Goal: Complete application form

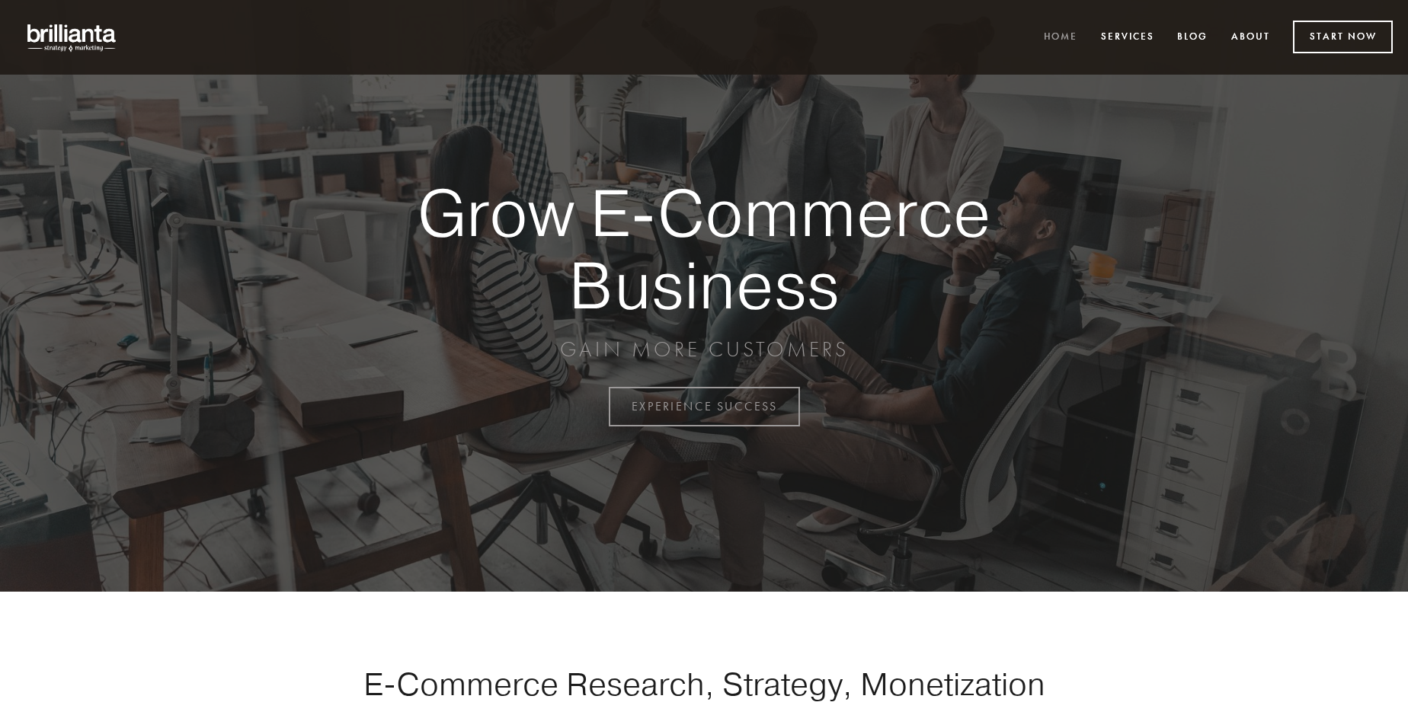
scroll to position [3993, 0]
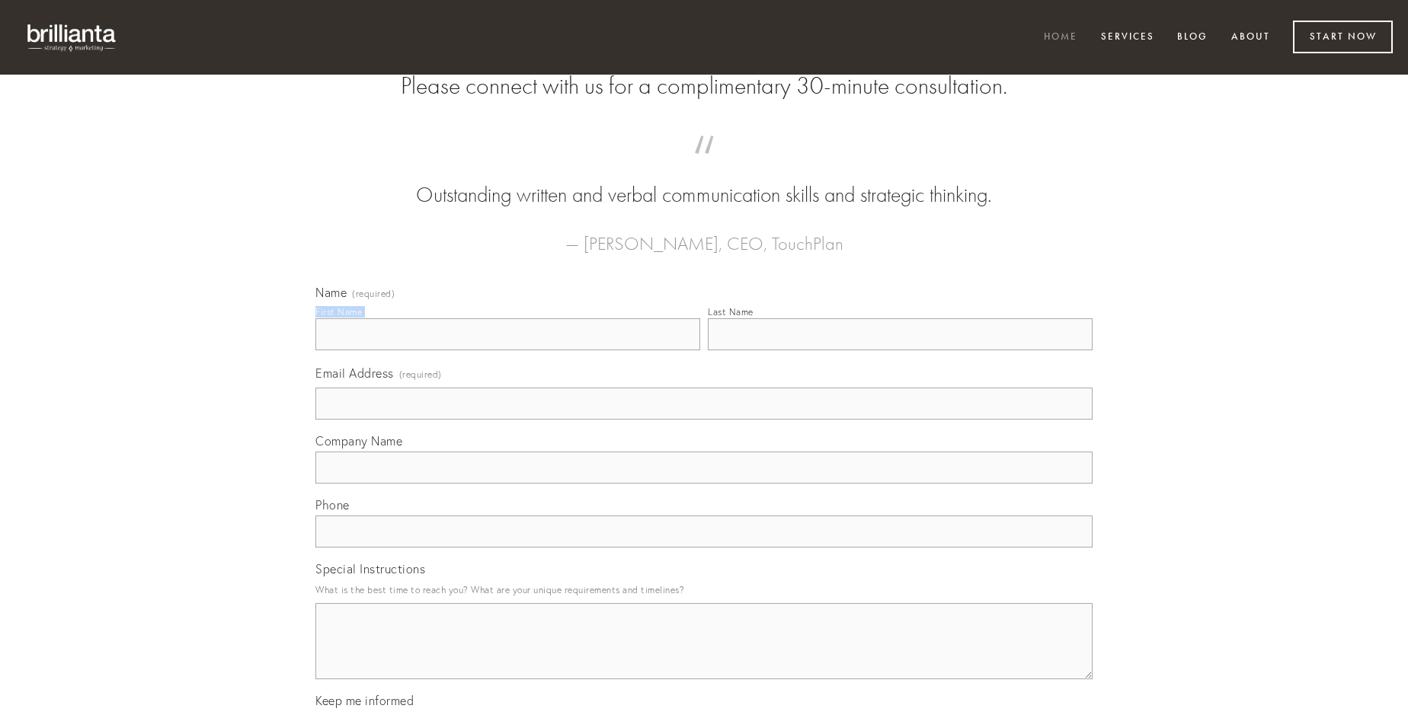
type input "[PERSON_NAME]"
click at [900, 350] on input "Last Name" at bounding box center [900, 334] width 385 height 32
type input "[PERSON_NAME]"
click at [704, 420] on input "Email Address (required)" at bounding box center [703, 404] width 777 height 32
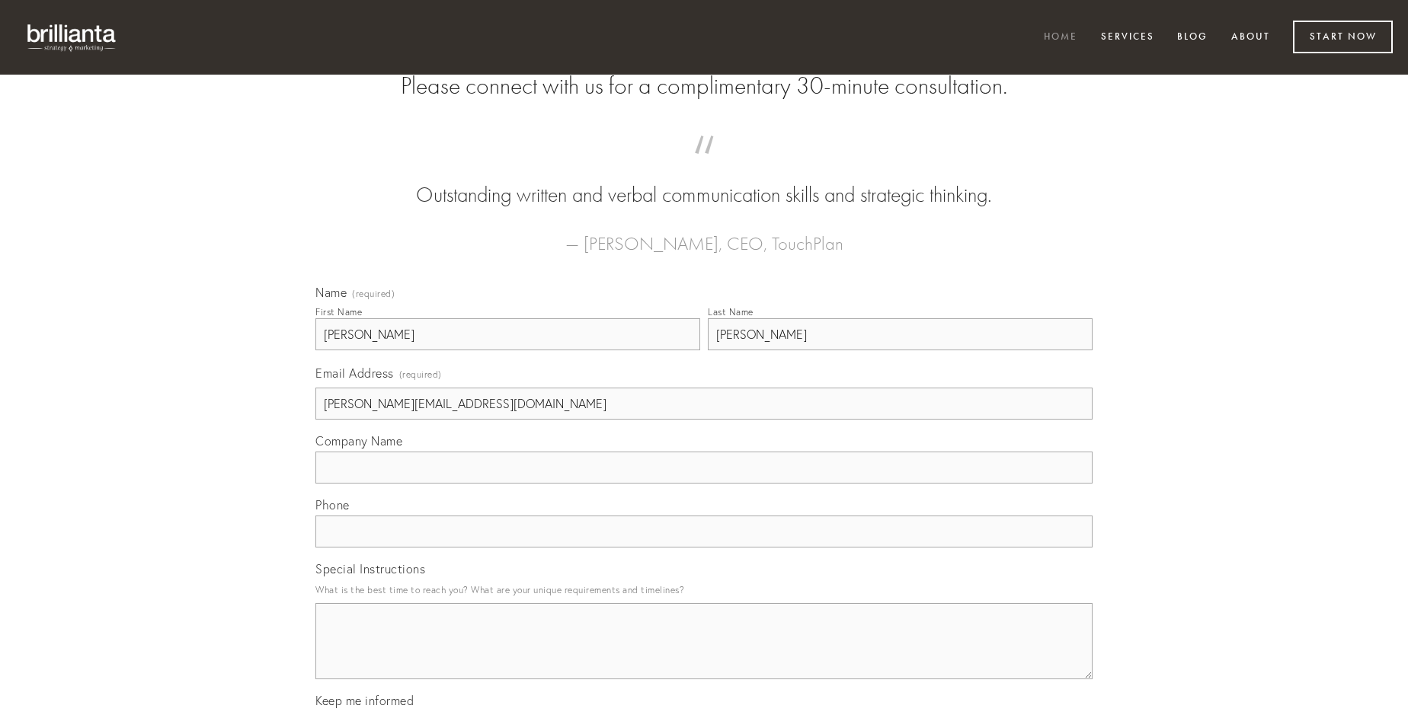
type input "[PERSON_NAME][EMAIL_ADDRESS][DOMAIN_NAME]"
click at [704, 484] on input "Company Name" at bounding box center [703, 468] width 777 height 32
type input "aeneus"
click at [704, 548] on input "text" at bounding box center [703, 532] width 777 height 32
click at [704, 655] on textarea "Special Instructions" at bounding box center [703, 641] width 777 height 76
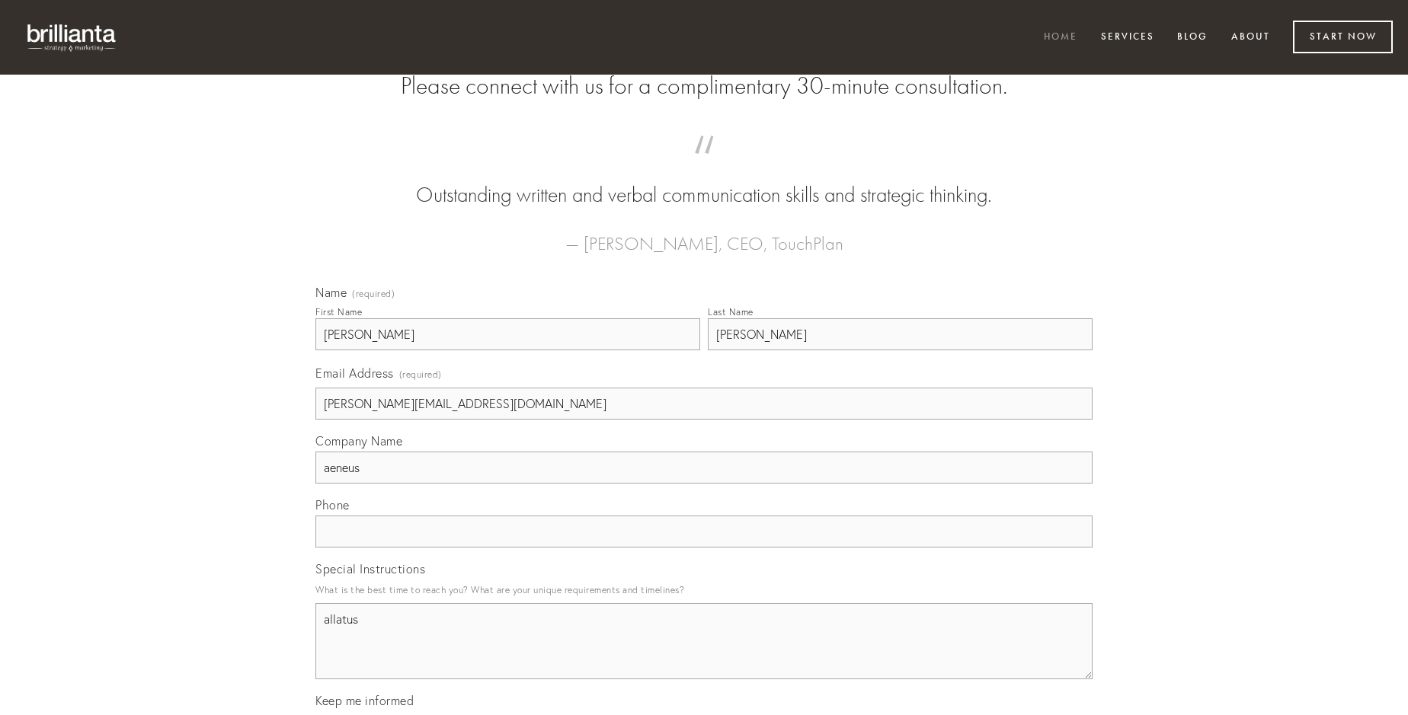
type textarea "allatus"
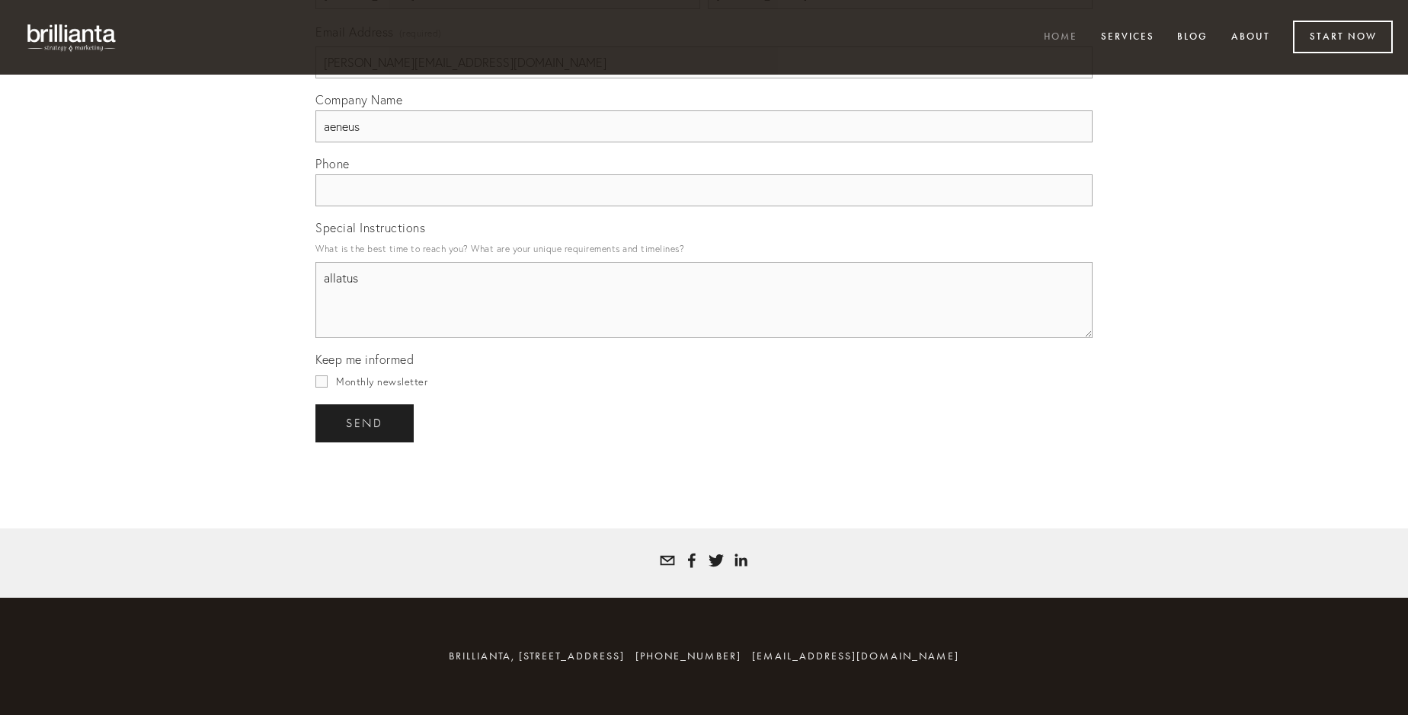
click at [366, 423] on span "send" at bounding box center [364, 424] width 37 height 14
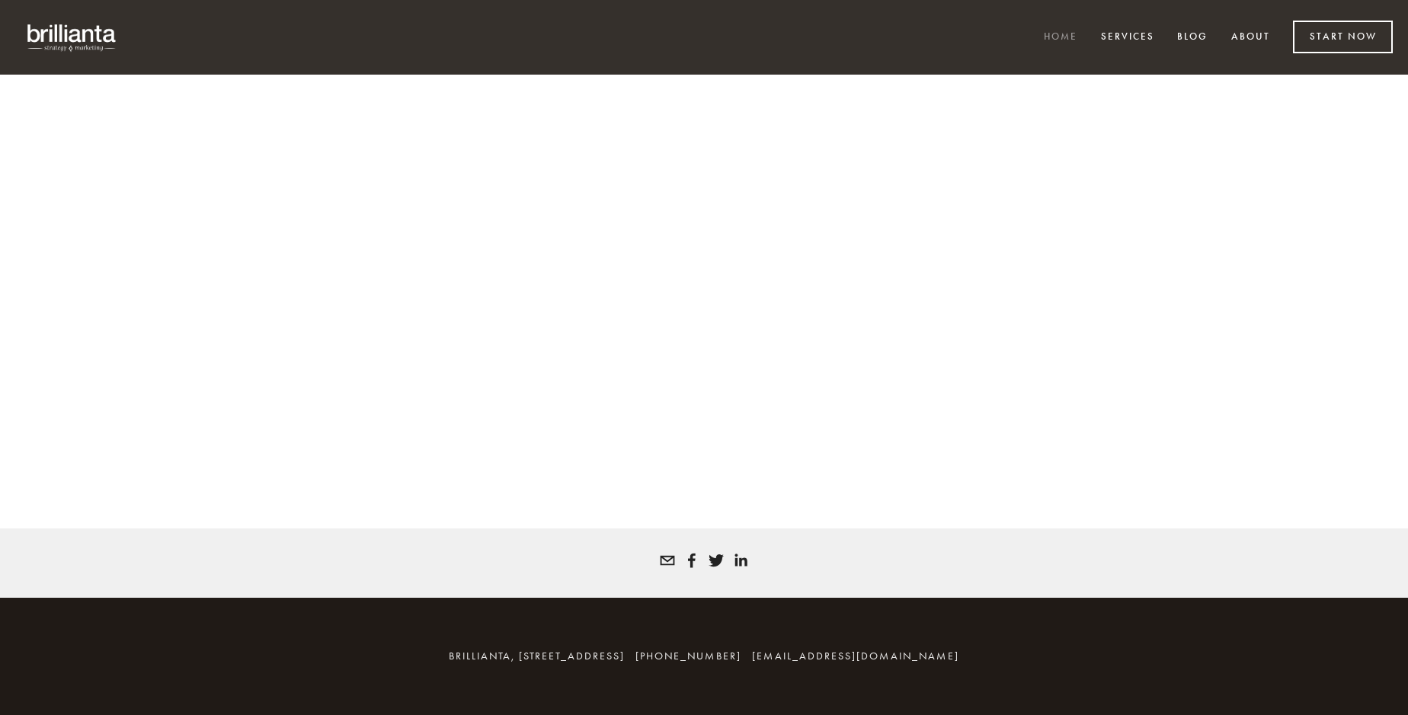
scroll to position [3972, 0]
